Goal: Navigation & Orientation: Find specific page/section

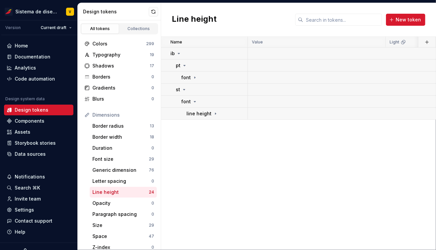
click at [125, 11] on html "Sistema de diseño Iberia V Version Current draft Home Documentation Analytics C…" at bounding box center [218, 125] width 436 height 250
click at [37, 45] on div "Home" at bounding box center [39, 45] width 64 height 7
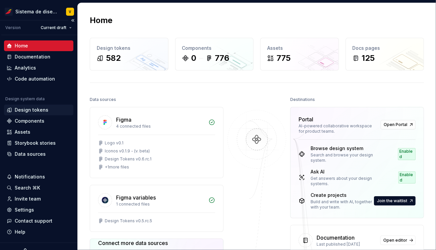
click at [41, 107] on div "Design tokens" at bounding box center [32, 109] width 34 height 7
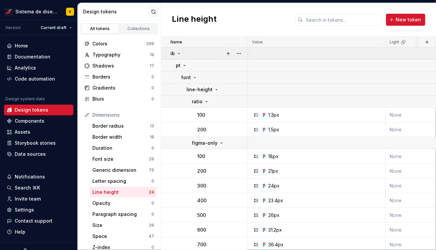
click at [179, 52] on icon at bounding box center [178, 53] width 5 height 5
